Goal: Task Accomplishment & Management: Complete application form

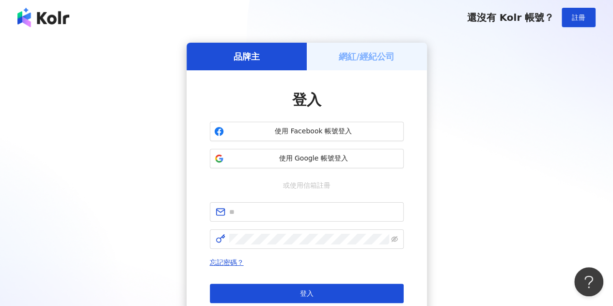
click at [379, 48] on div "網紅/經紀公司" at bounding box center [367, 57] width 120 height 28
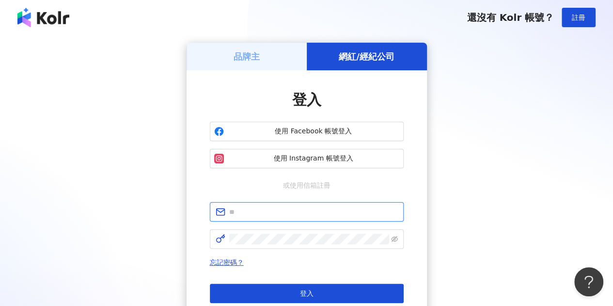
click at [288, 212] on input "text" at bounding box center [313, 211] width 169 height 11
type input "**********"
click button "登入" at bounding box center [307, 292] width 194 height 19
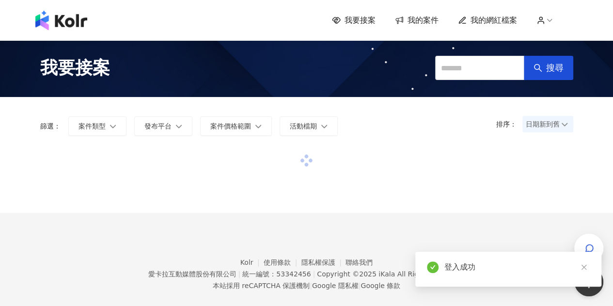
click at [362, 16] on span "我要接案" at bounding box center [359, 20] width 31 height 11
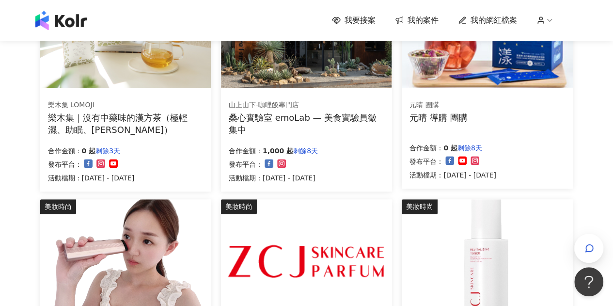
scroll to position [242, 0]
